Goal: Transaction & Acquisition: Purchase product/service

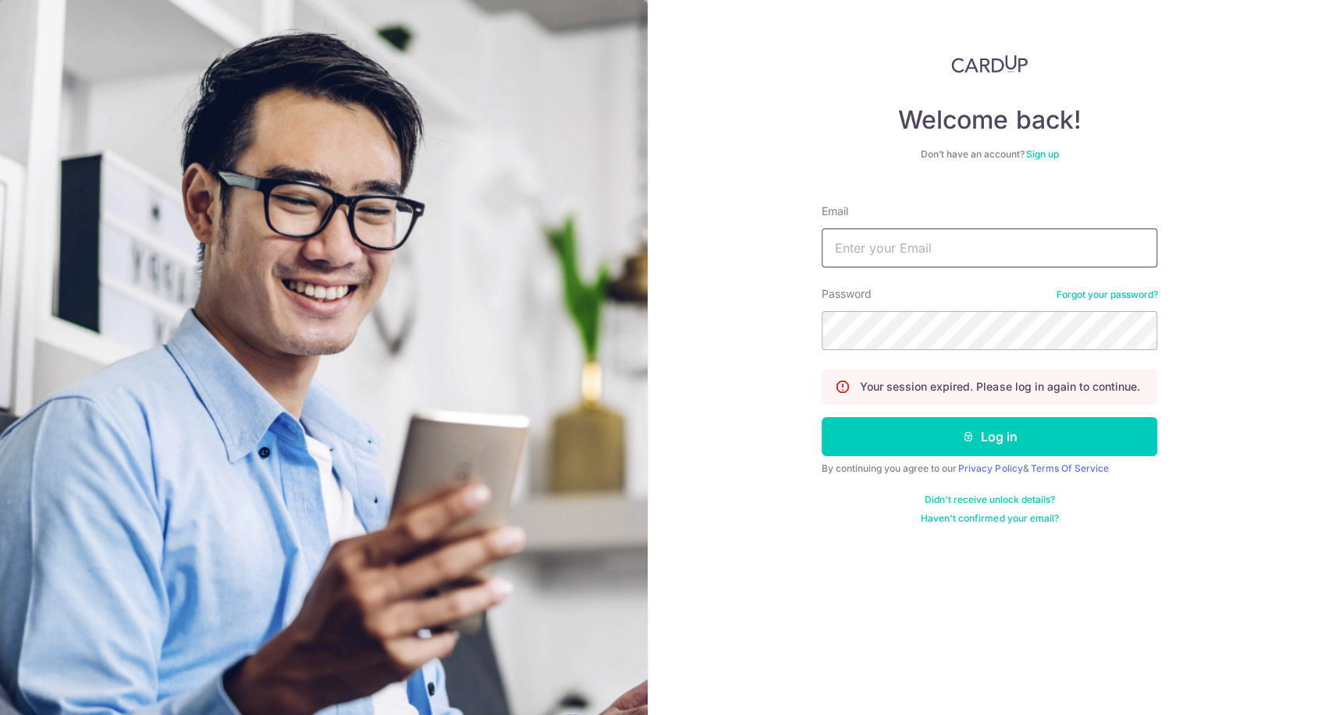
drag, startPoint x: 910, startPoint y: 256, endPoint x: 953, endPoint y: 290, distance: 55.6
click at [953, 290] on form "Email Password Forgot your password? Your session expired. Please log in again …" at bounding box center [989, 358] width 335 height 333
type input "jeffsun@reform.asia"
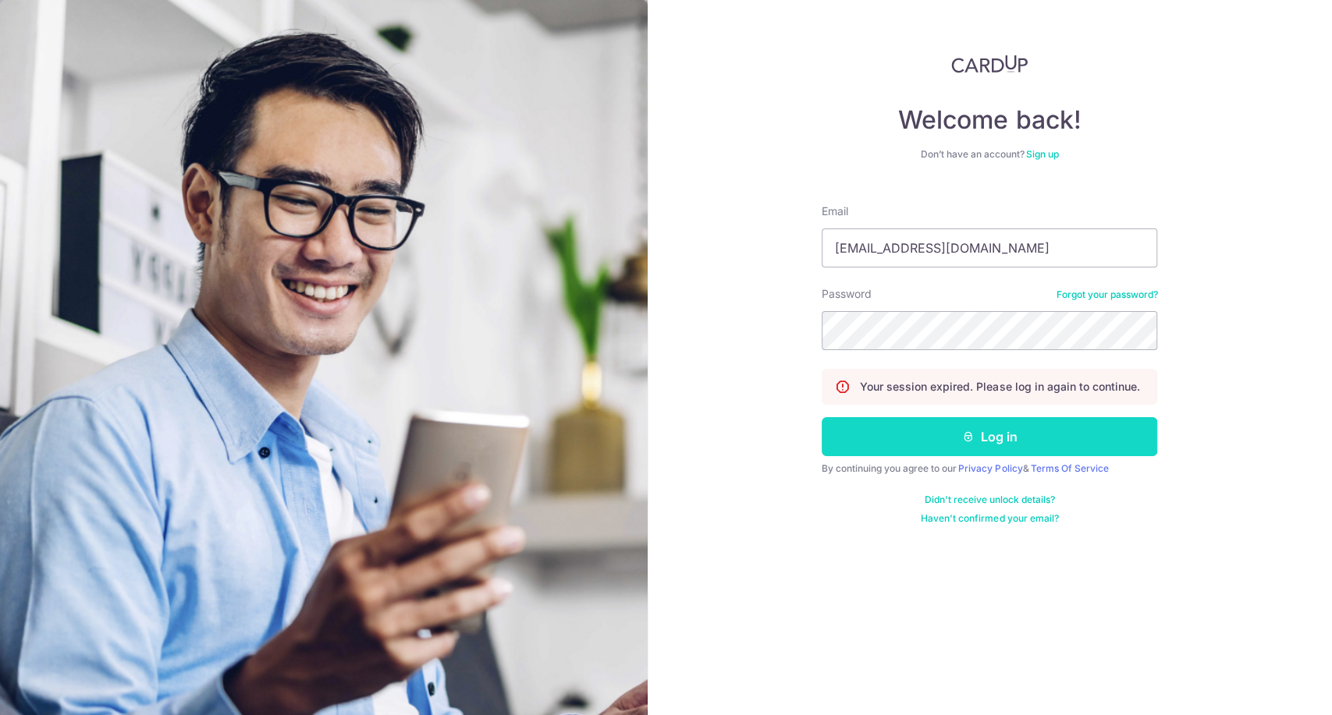
click at [911, 435] on button "Log in" at bounding box center [989, 436] width 335 height 39
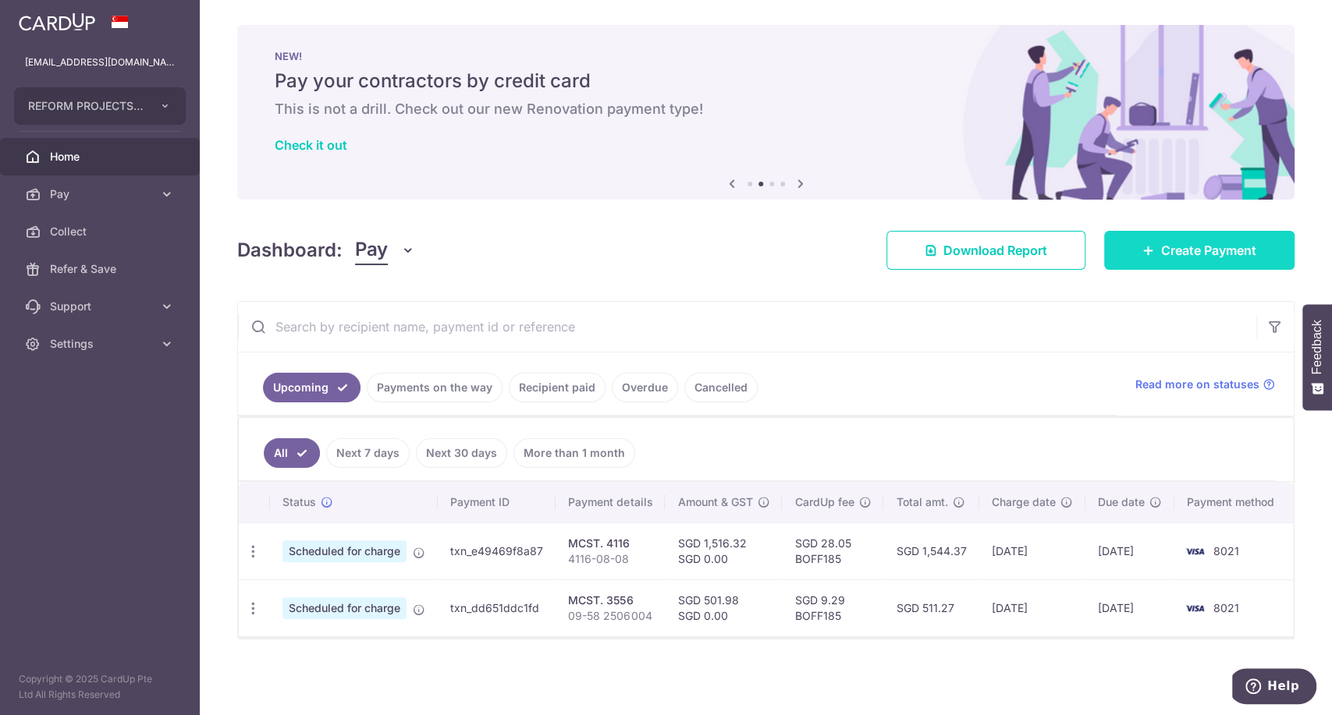
click at [1176, 250] on span "Create Payment" at bounding box center [1208, 250] width 95 height 19
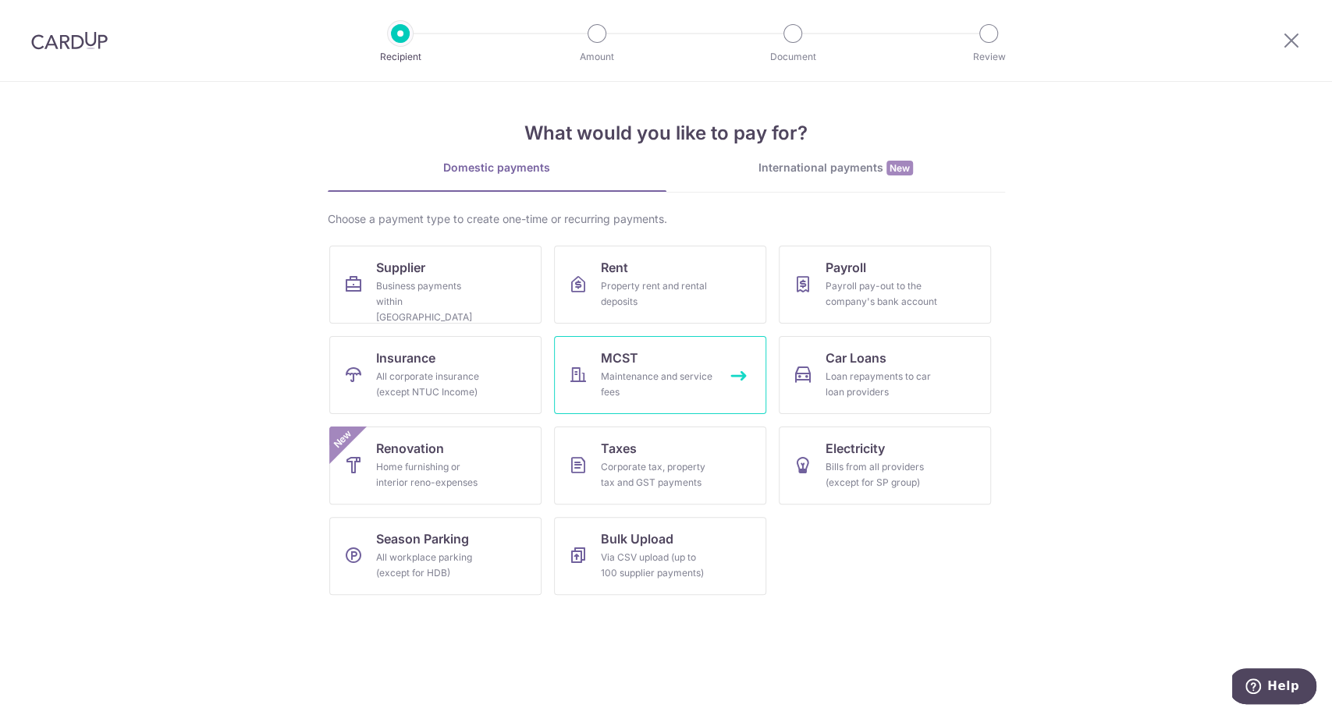
click at [701, 376] on div "Maintenance and service fees" at bounding box center [657, 384] width 112 height 31
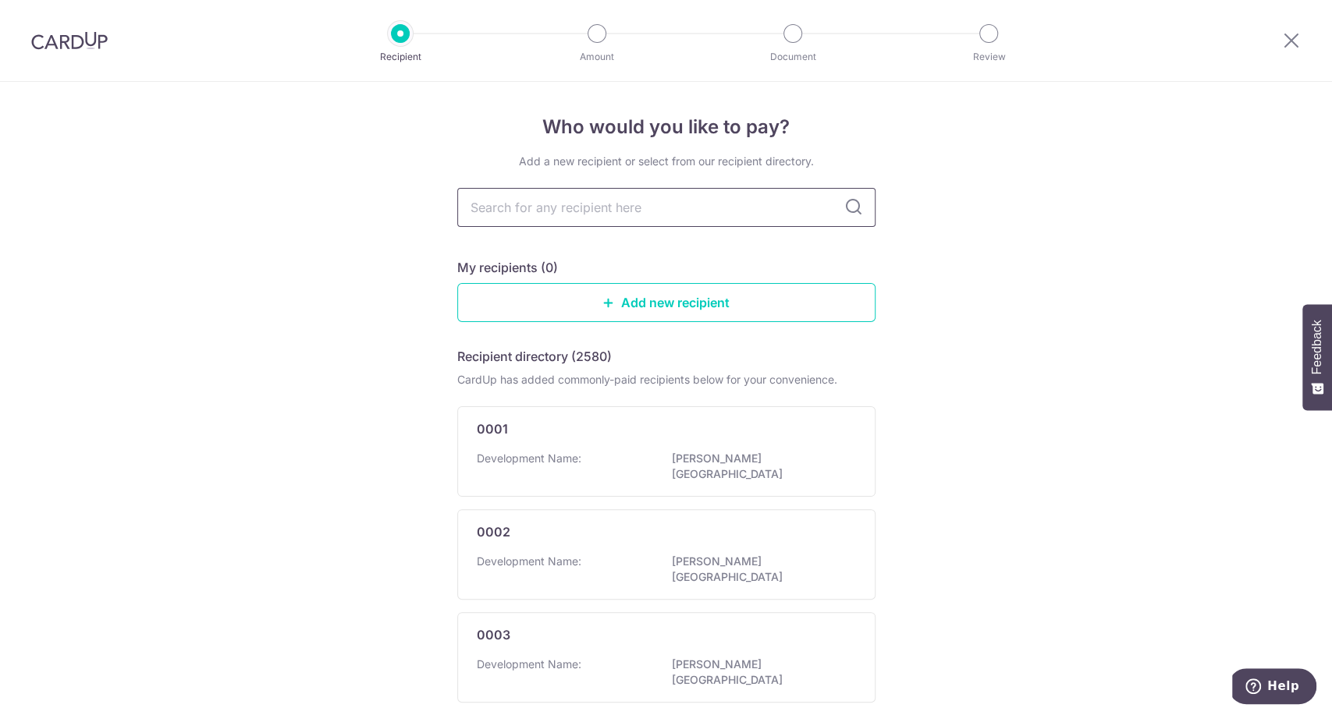
click at [547, 215] on input "text" at bounding box center [666, 207] width 418 height 39
type input "2820"
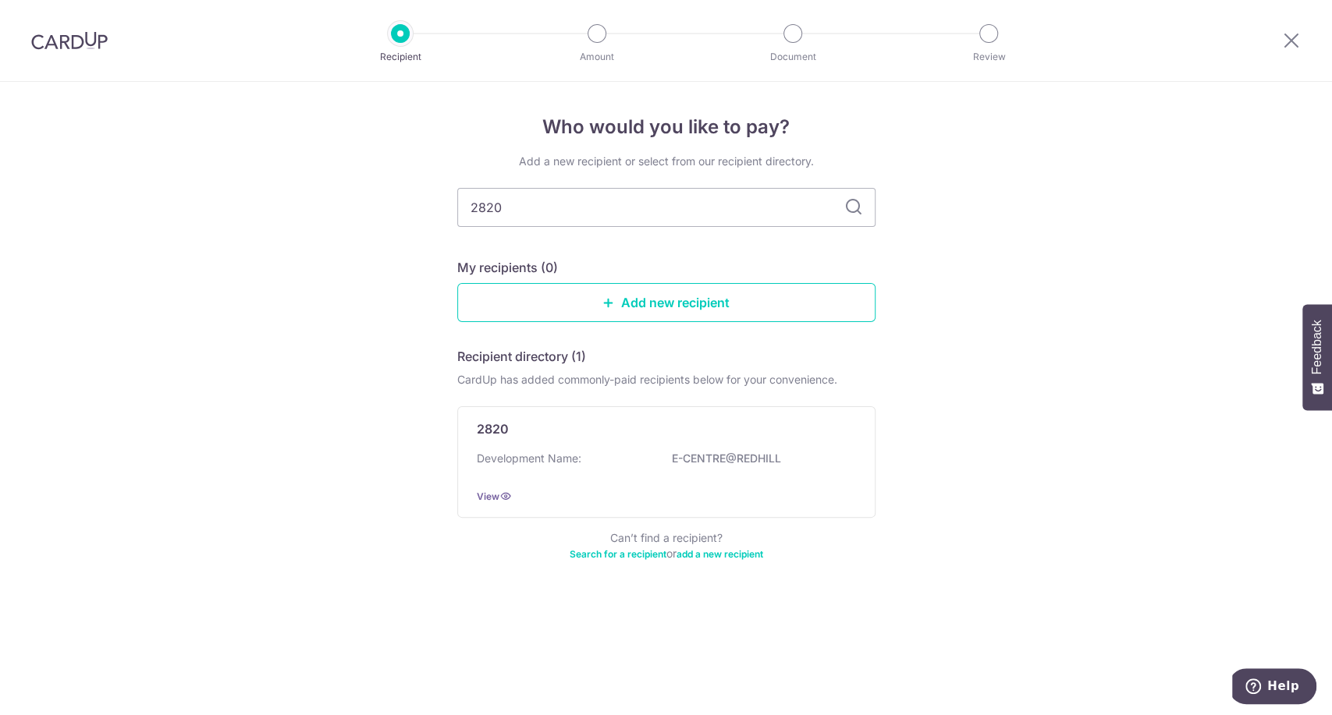
click at [613, 457] on div "Development Name: E-CENTRE@REDHILL" at bounding box center [666, 463] width 379 height 25
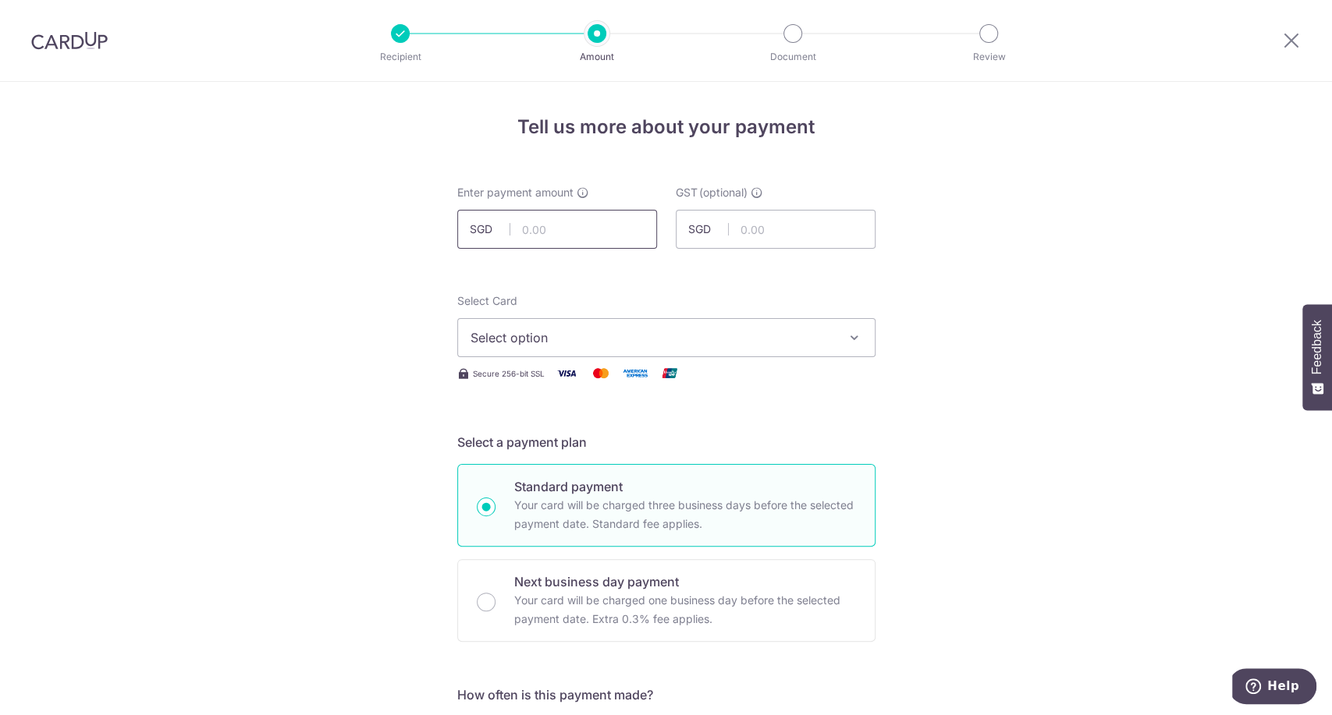
drag, startPoint x: 0, startPoint y: 0, endPoint x: 599, endPoint y: 224, distance: 639.7
click at [599, 224] on input "text" at bounding box center [557, 229] width 200 height 39
type input "895.33"
click at [757, 339] on span "Select option" at bounding box center [652, 337] width 364 height 19
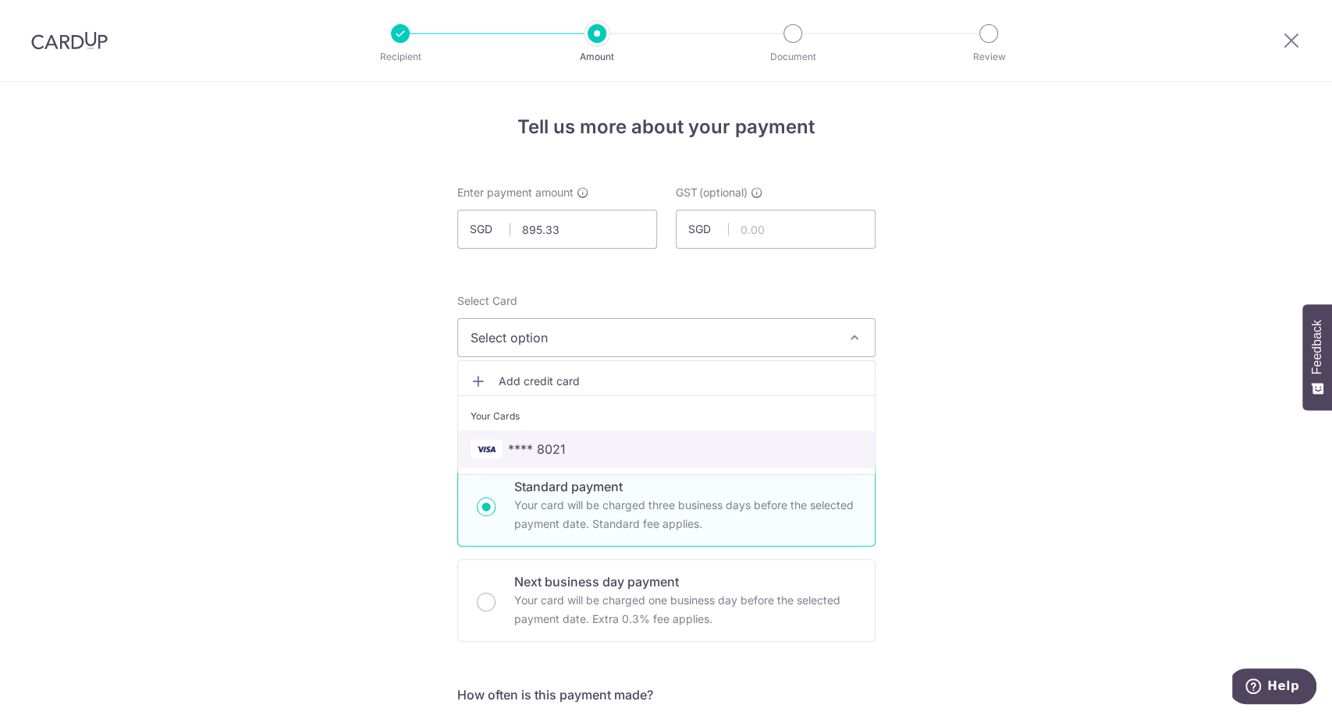
click at [705, 460] on link "**** 8021" at bounding box center [666, 449] width 417 height 37
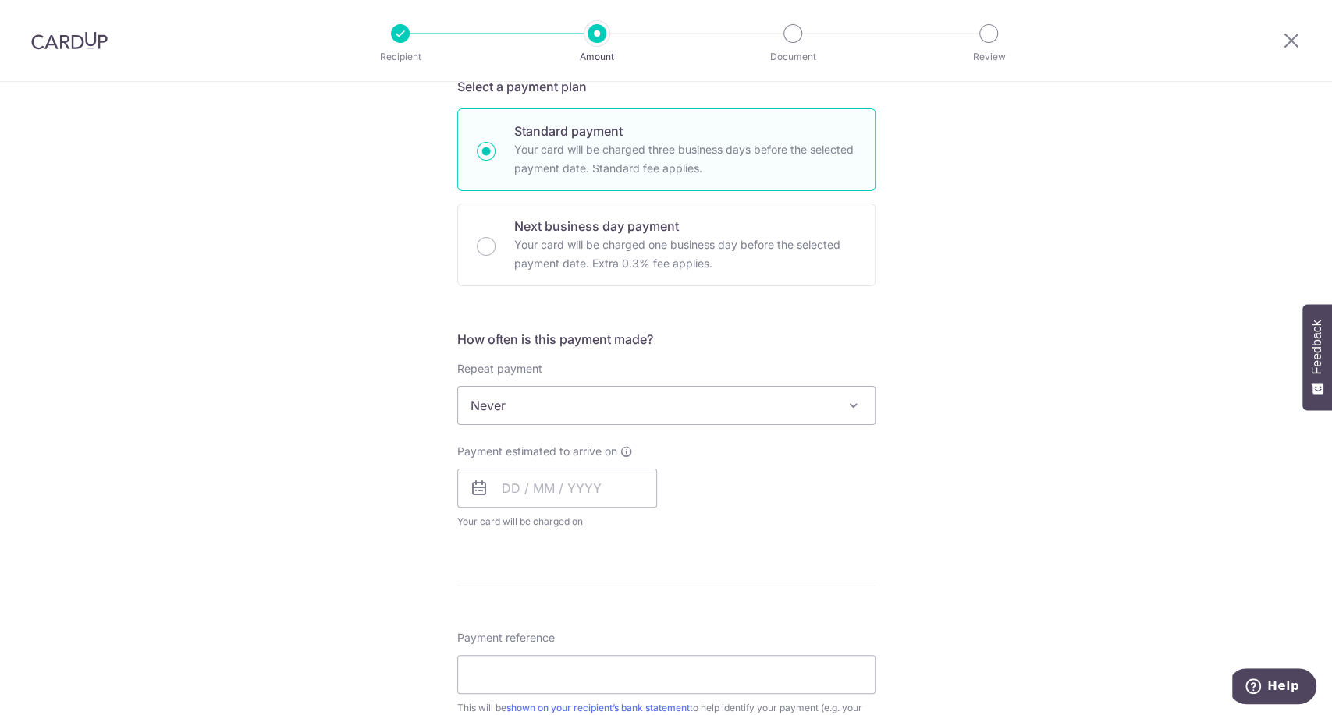
scroll to position [359, 0]
click at [577, 493] on input "text" at bounding box center [557, 485] width 200 height 39
click at [549, 685] on link "21" at bounding box center [551, 689] width 25 height 25
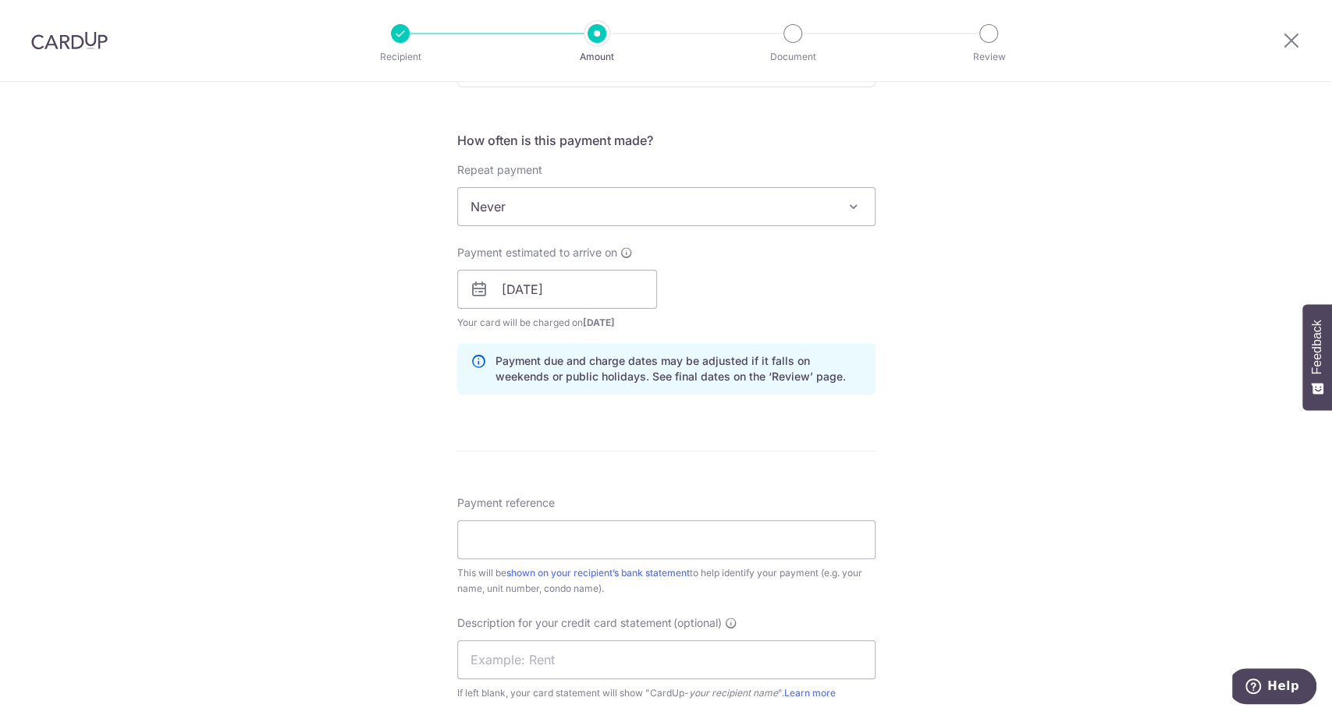
scroll to position [554, 0]
click at [574, 292] on input "21/10/2025" at bounding box center [557, 290] width 200 height 39
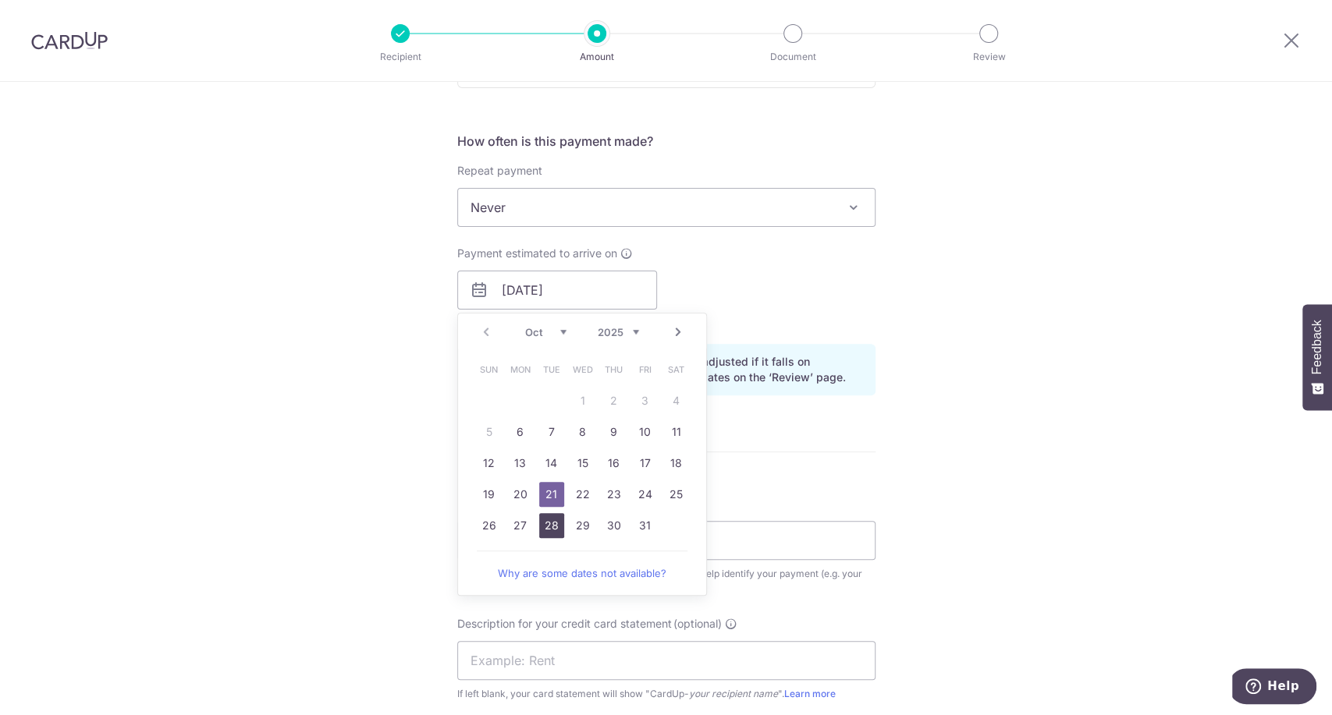
click at [551, 525] on link "28" at bounding box center [551, 525] width 25 height 25
type input "28/10/2025"
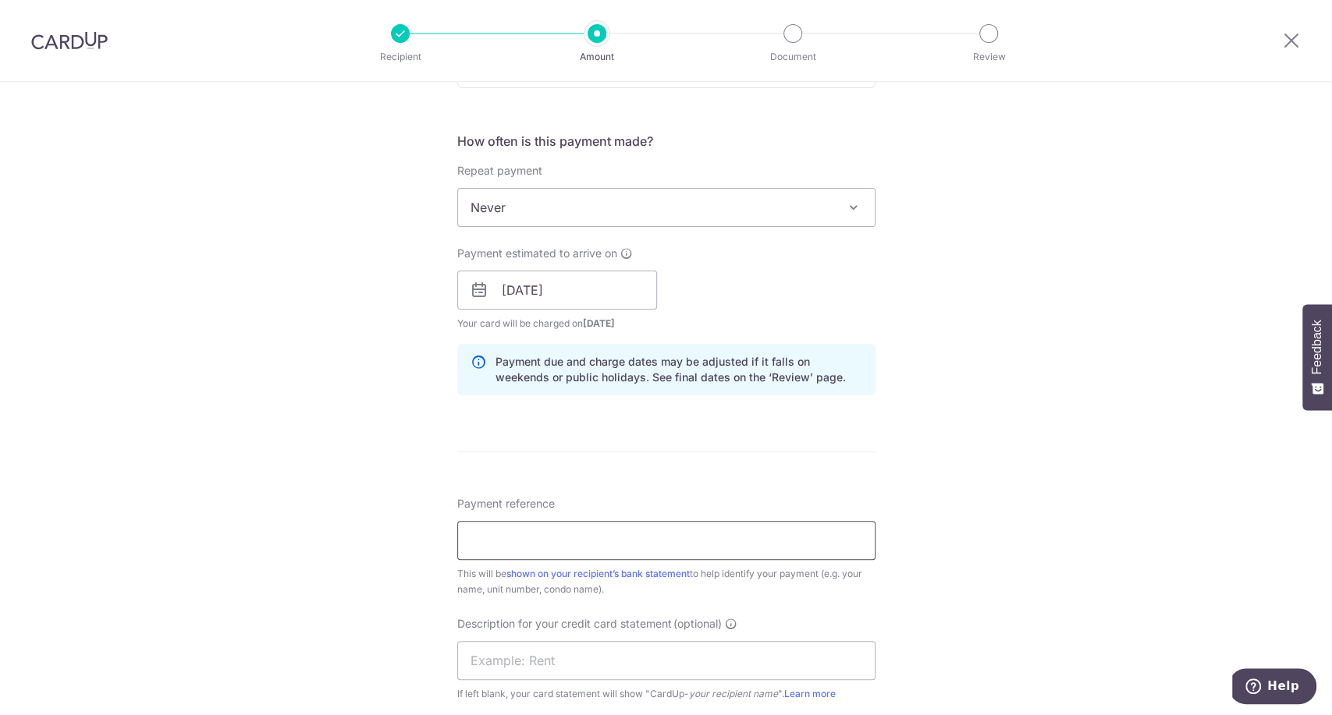
click at [759, 548] on input "Payment reference" at bounding box center [666, 540] width 418 height 39
type input "e"
click at [759, 548] on input "Payment reference" at bounding box center [666, 540] width 418 height 39
type input "09-03 2111002"
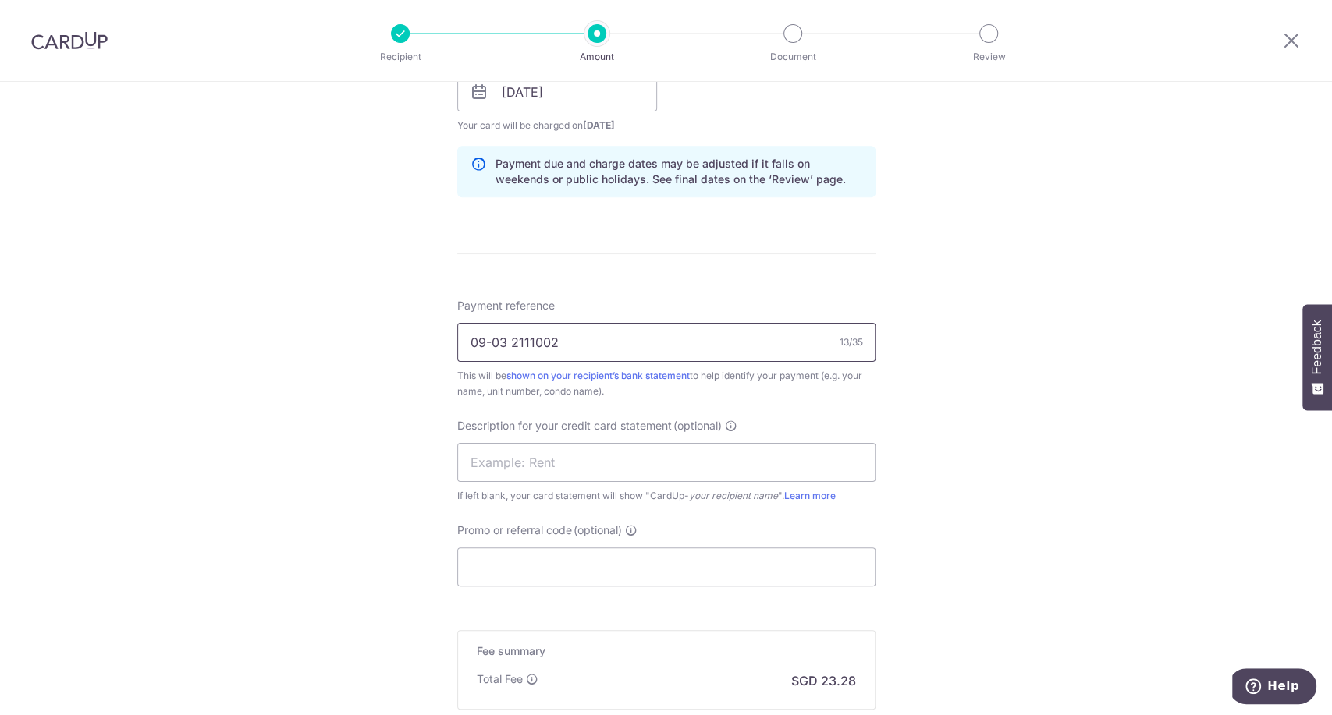
scroll to position [754, 0]
click at [595, 547] on input "Promo or referral code (optional)" at bounding box center [666, 564] width 418 height 39
paste input "BOFF185"
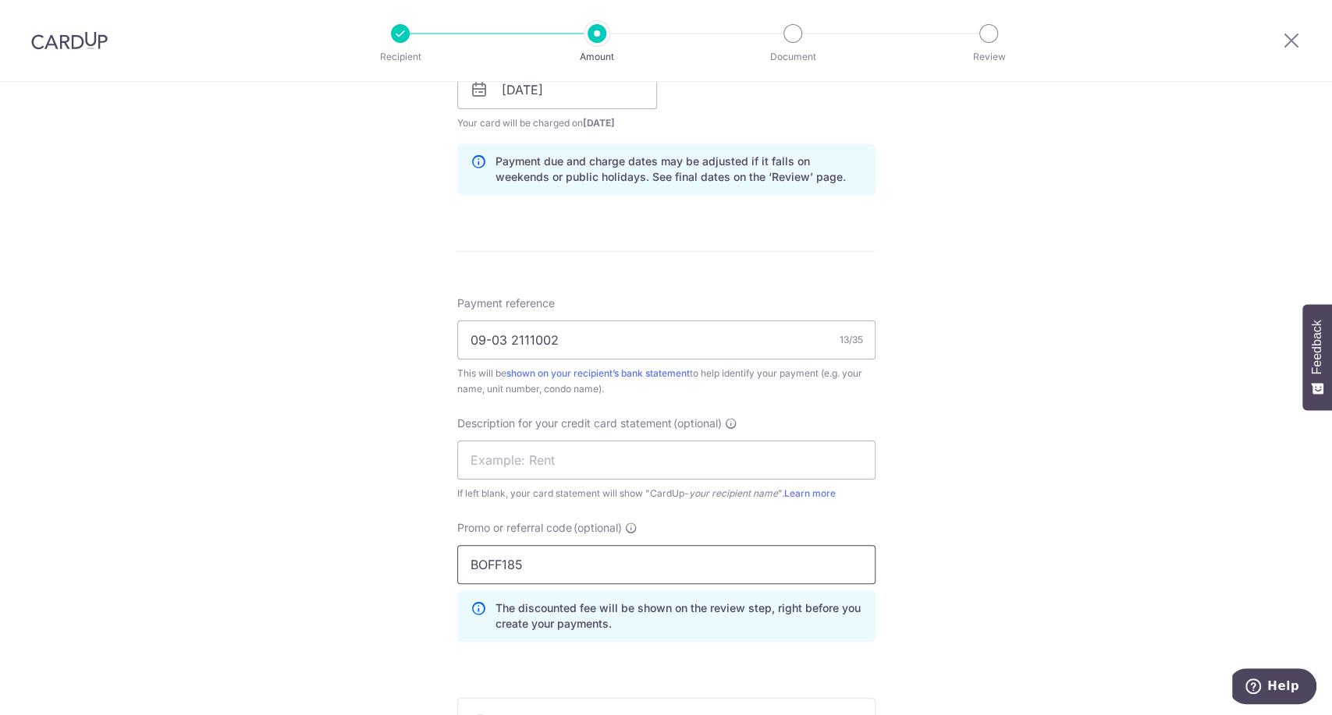
scroll to position [796, 0]
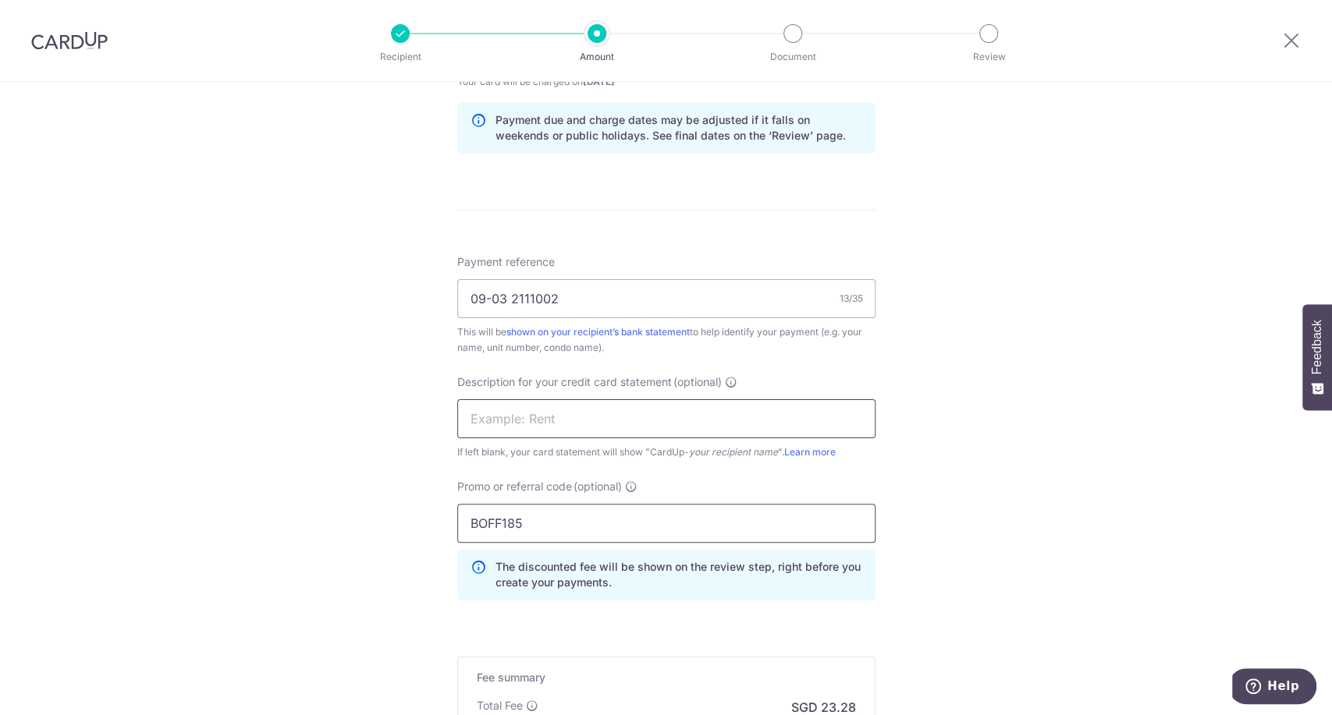
type input "BOFF185"
click at [602, 424] on input "e" at bounding box center [666, 418] width 418 height 39
type input "EC0903"
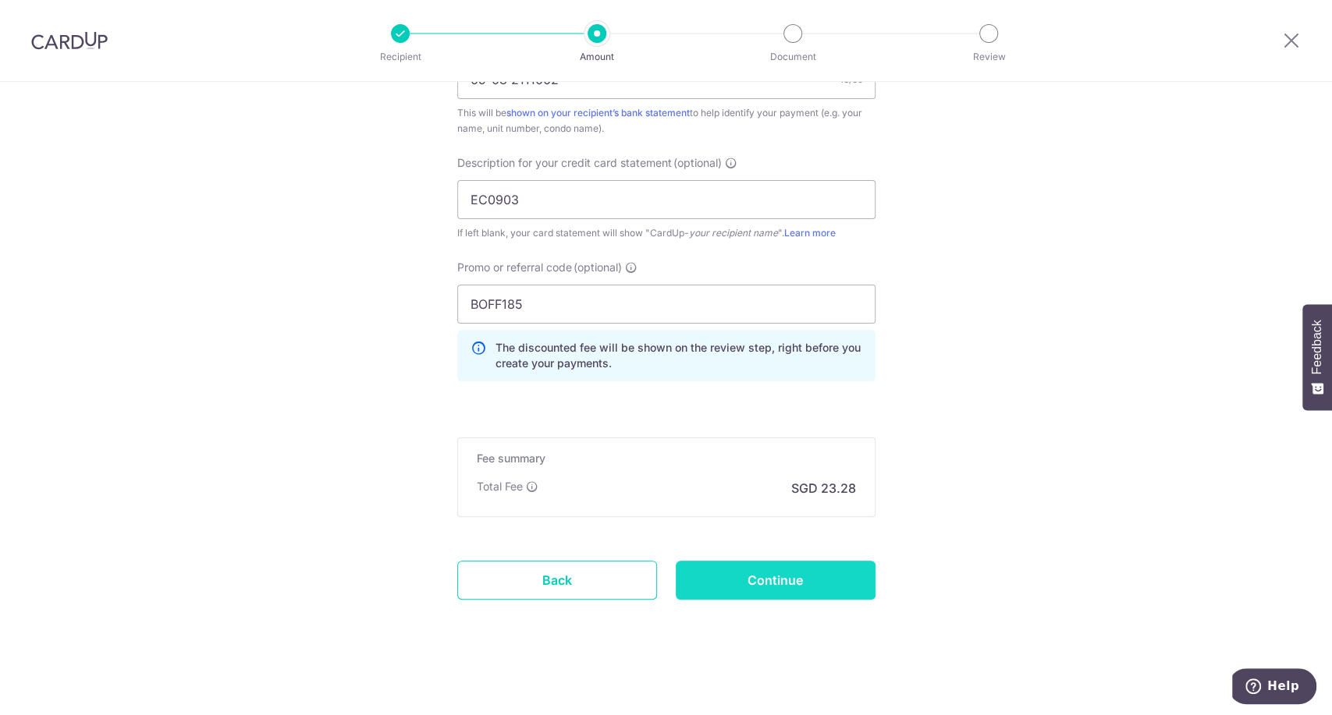
click at [768, 584] on input "Continue" at bounding box center [776, 580] width 200 height 39
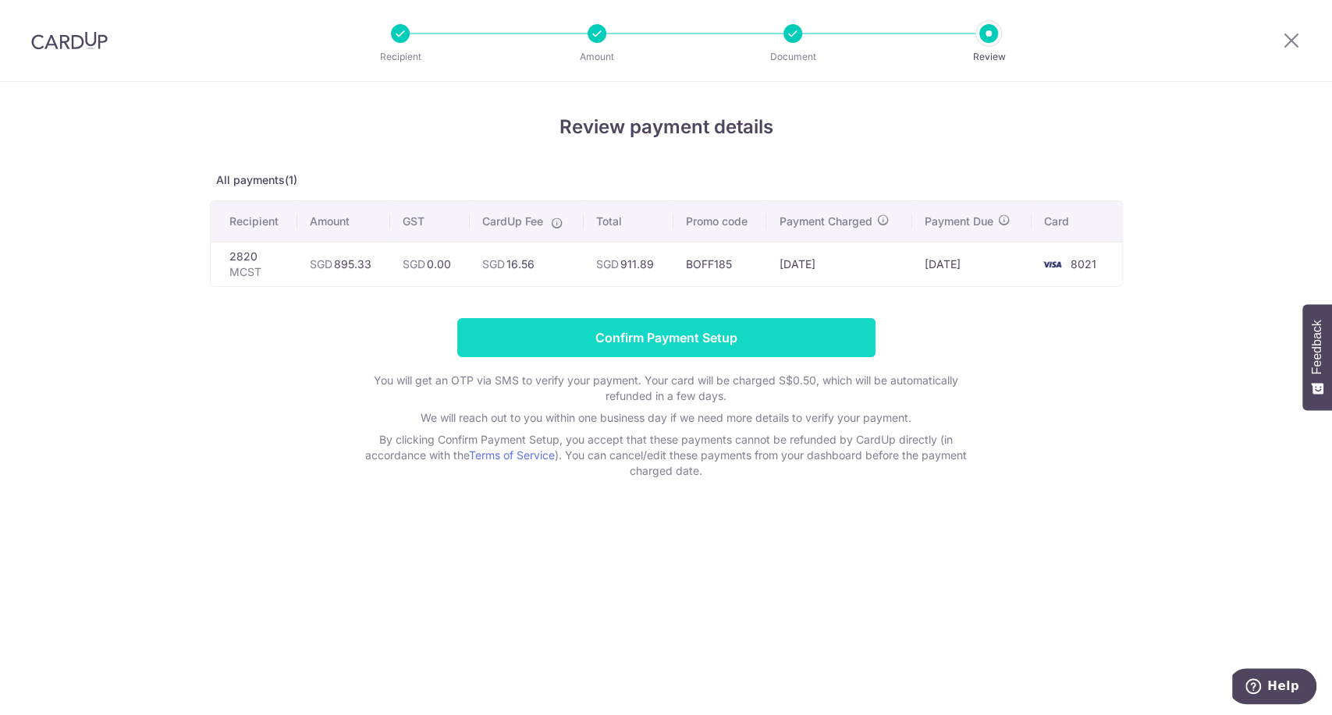
click at [596, 332] on input "Confirm Payment Setup" at bounding box center [666, 337] width 418 height 39
